Goal: Information Seeking & Learning: Find specific fact

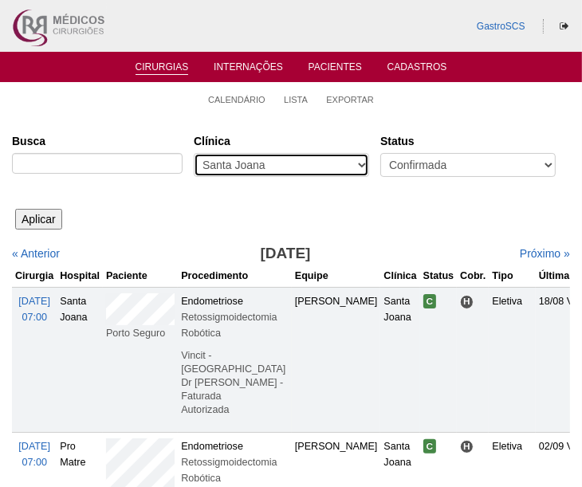
click at [271, 159] on select "- Qualquer - 6R Alphaville Assunção Bartira Brasil Christovão da Gama Cruz Azul…" at bounding box center [281, 165] width 175 height 24
select select "23"
click at [194, 153] on select "- Qualquer - 6R Alphaville Assunção Bartira Brasil Christovão da Gama Cruz Azul…" at bounding box center [281, 165] width 175 height 24
click at [40, 222] on input "Aplicar" at bounding box center [38, 219] width 47 height 21
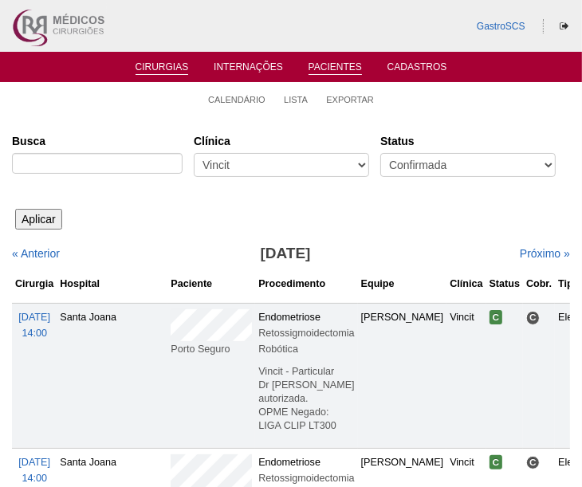
click at [325, 69] on link "Pacientes" at bounding box center [335, 68] width 53 height 14
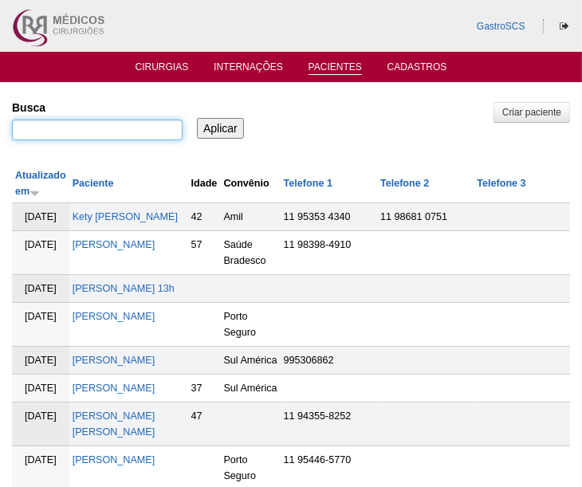
click at [89, 127] on input "Busca" at bounding box center [97, 130] width 171 height 21
paste input "CAMILA VALLIM MAZERO"
type input "CAMILA VALLIM MAZERO"
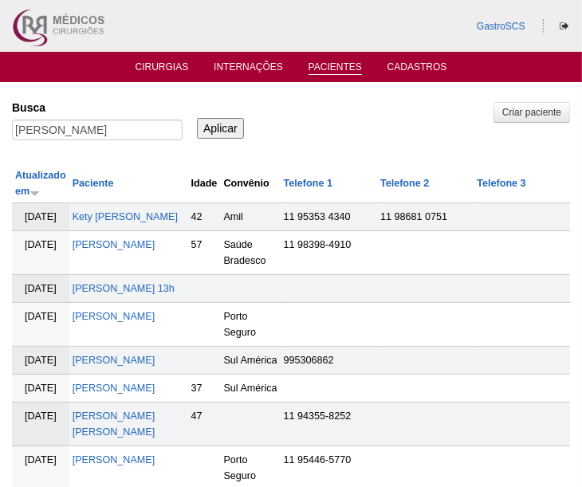
click at [198, 124] on input "Aplicar" at bounding box center [220, 128] width 47 height 21
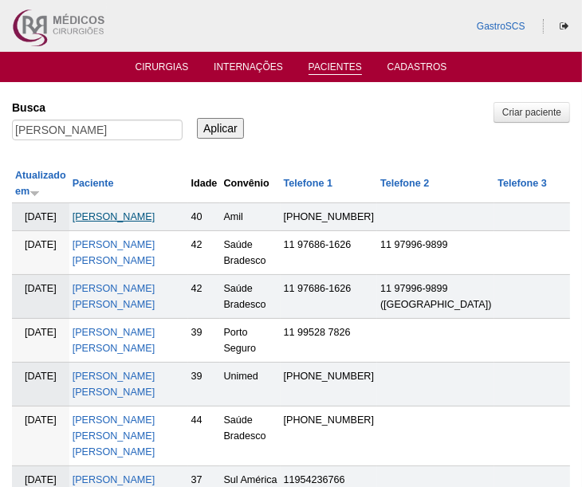
click at [119, 218] on link "[PERSON_NAME]" at bounding box center [114, 216] width 83 height 11
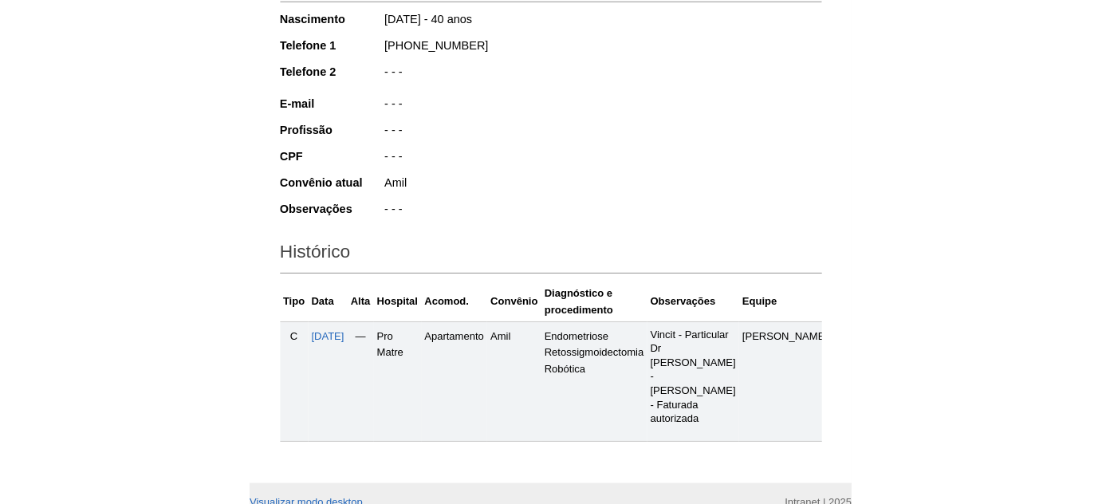
scroll to position [138, 0]
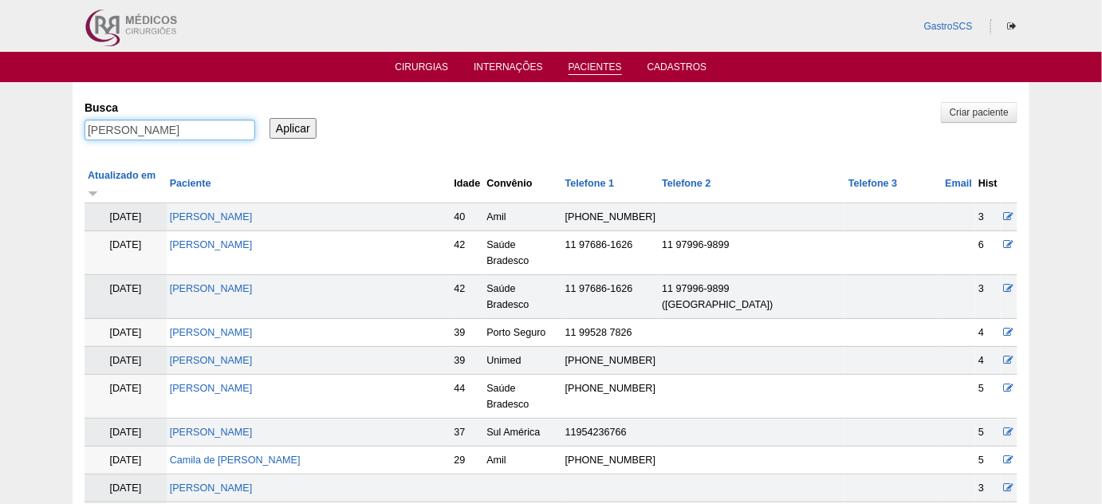
drag, startPoint x: 235, startPoint y: 137, endPoint x: 45, endPoint y: 146, distance: 190.8
paste input "[PERSON_NAME]"
type input "[PERSON_NAME]"
click at [289, 125] on input "Aplicar" at bounding box center [293, 128] width 47 height 21
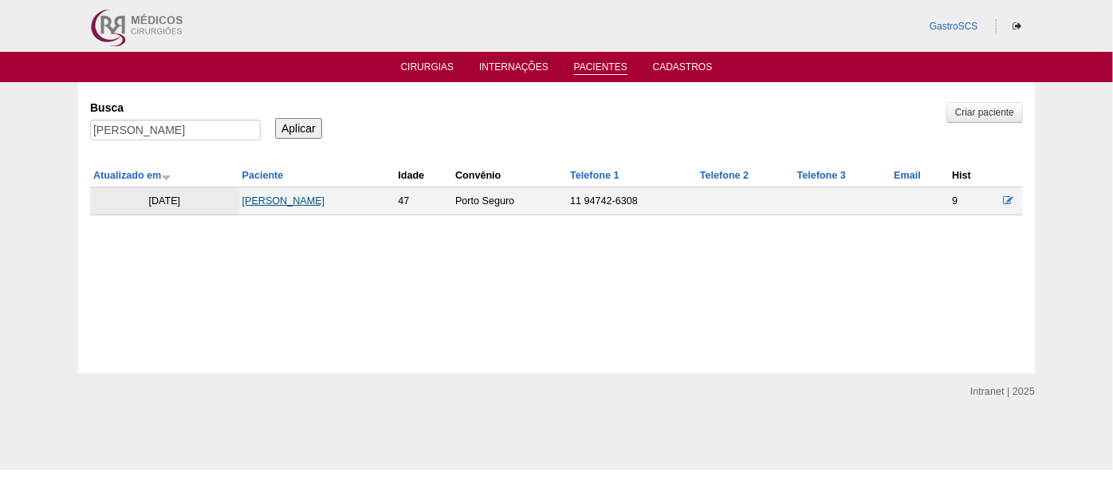
click at [309, 203] on link "[PERSON_NAME]" at bounding box center [283, 200] width 83 height 11
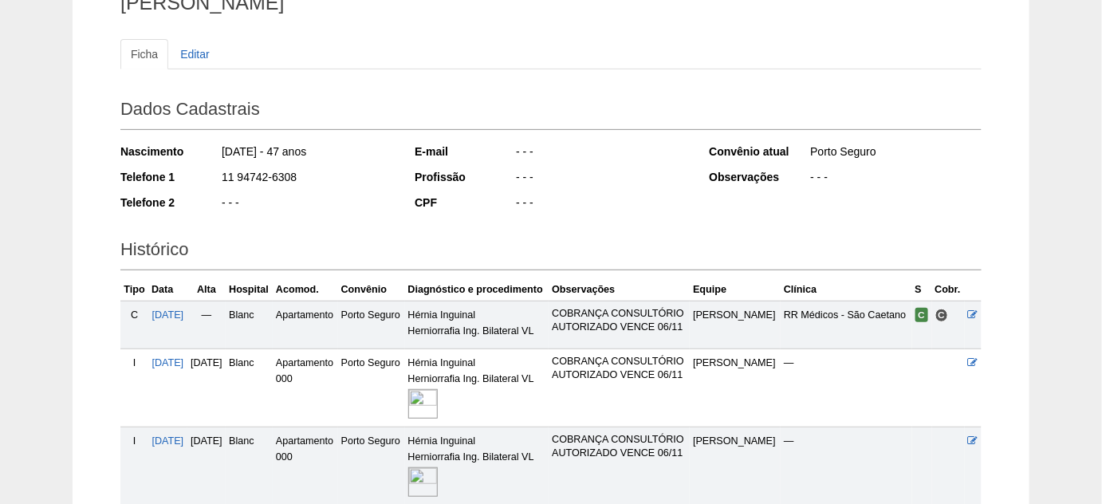
scroll to position [217, 0]
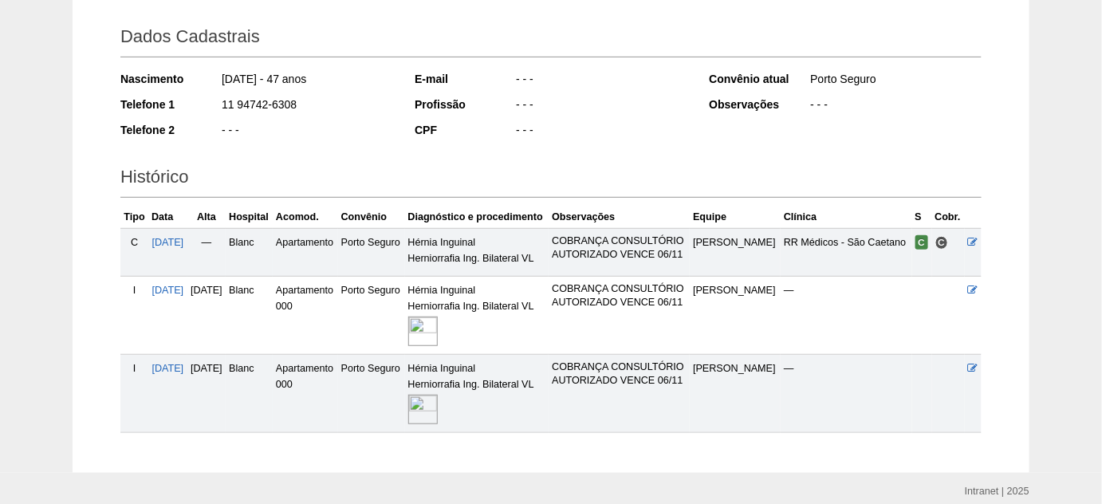
click at [438, 346] on img at bounding box center [423, 332] width 30 height 30
